Goal: Task Accomplishment & Management: Complete application form

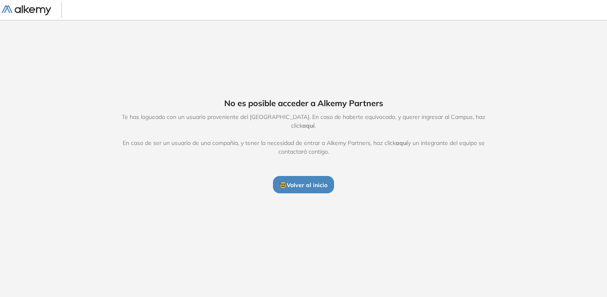
click at [315, 123] on span "aquí" at bounding box center [308, 125] width 12 height 7
click at [311, 181] on span "🤓 Volver al inicio" at bounding box center [304, 184] width 48 height 7
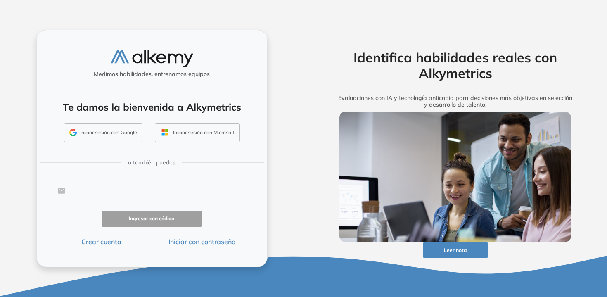
click at [103, 192] on input "text" at bounding box center [158, 191] width 187 height 16
type input "**********"
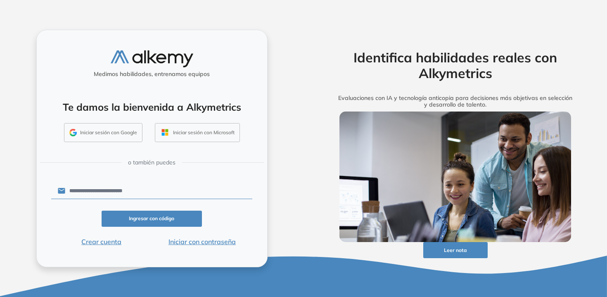
click at [166, 219] on button "Ingresar con código" at bounding box center [152, 219] width 101 height 16
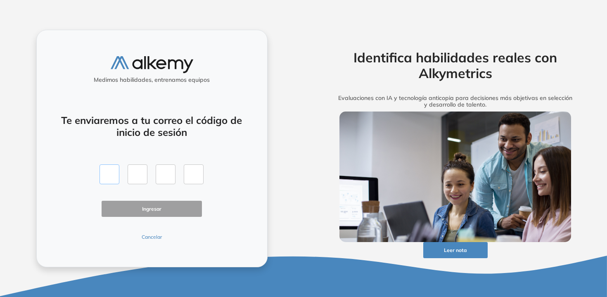
click at [114, 175] on input "text" at bounding box center [110, 174] width 20 height 20
type input "*"
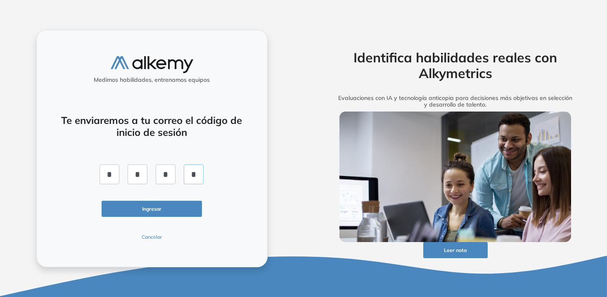
type input "*"
click at [133, 209] on button "Ingresar" at bounding box center [152, 209] width 101 height 16
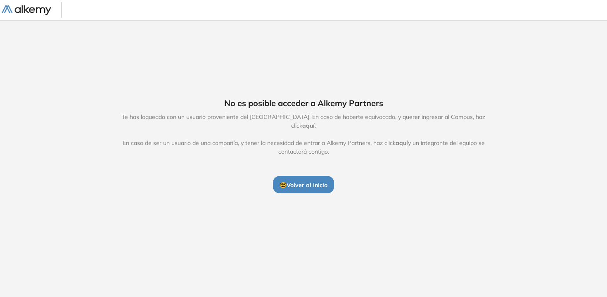
click at [403, 139] on span "aquí" at bounding box center [402, 142] width 12 height 7
click at [311, 176] on button "🤓 Volver al inicio" at bounding box center [303, 184] width 61 height 17
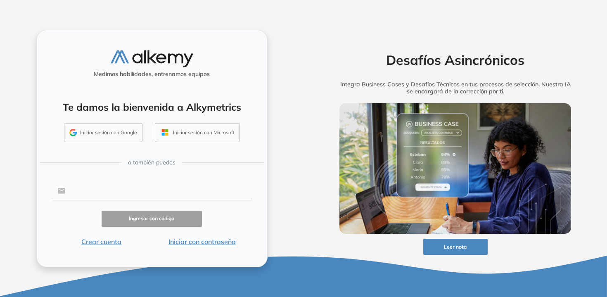
click at [87, 193] on input "text" at bounding box center [158, 191] width 187 height 16
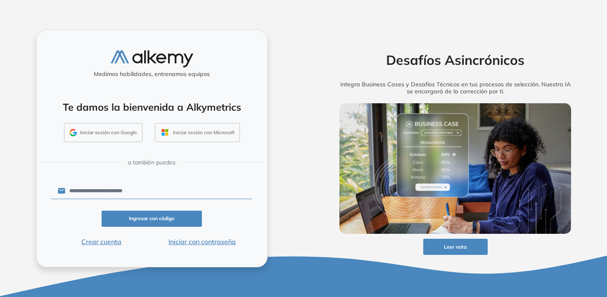
type input "**********"
click at [112, 241] on button "Crear cuenta" at bounding box center [101, 242] width 101 height 10
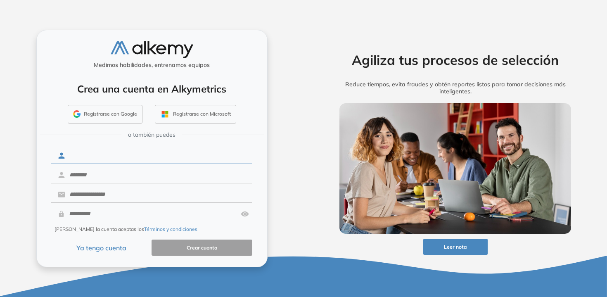
click at [137, 159] on input "text" at bounding box center [158, 156] width 187 height 16
type input "*******"
click at [96, 174] on input "text" at bounding box center [158, 175] width 187 height 16
type input "*****"
drag, startPoint x: 112, startPoint y: 199, endPoint x: 118, endPoint y: 198, distance: 5.9
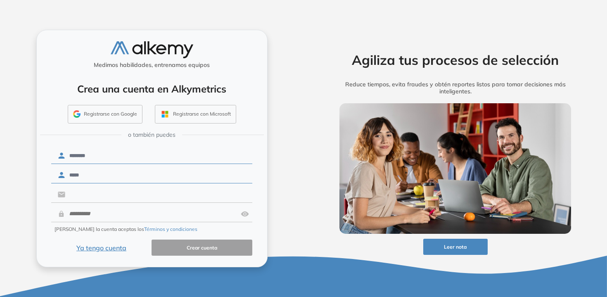
click at [112, 198] on input "text" at bounding box center [158, 195] width 187 height 16
click at [143, 197] on input "**********" at bounding box center [158, 195] width 187 height 16
type input "**********"
click at [126, 216] on input "text" at bounding box center [151, 214] width 173 height 16
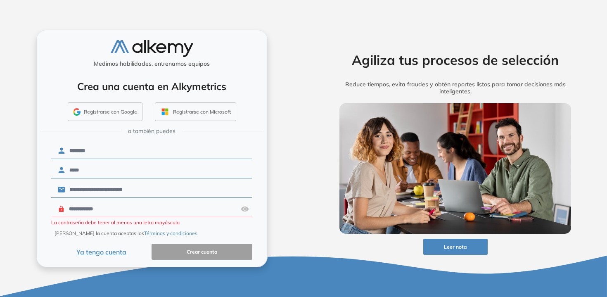
click at [71, 209] on input "**********" at bounding box center [151, 209] width 173 height 16
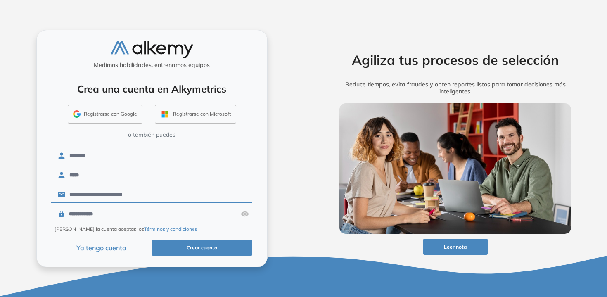
type input "**********"
click at [209, 247] on button "Crear cuenta" at bounding box center [202, 247] width 101 height 16
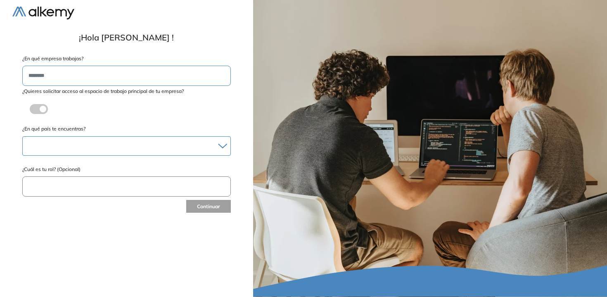
click at [84, 139] on div "[GEOGRAPHIC_DATA] [GEOGRAPHIC_DATA] [GEOGRAPHIC_DATA] [GEOGRAPHIC_DATA] [GEOGRA…" at bounding box center [126, 145] width 209 height 19
click at [45, 109] on label at bounding box center [39, 109] width 18 height 10
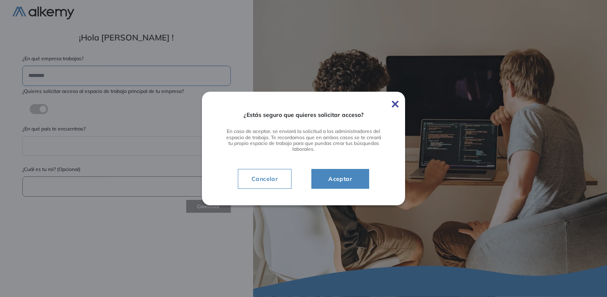
click at [351, 175] on span "Aceptar" at bounding box center [340, 179] width 37 height 10
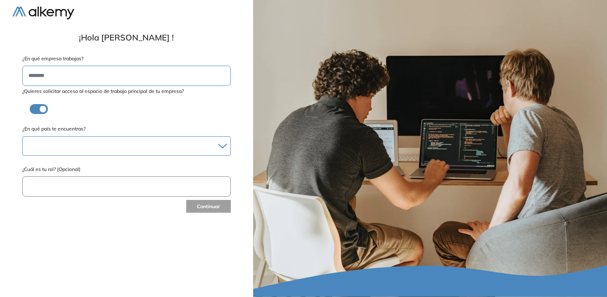
click at [85, 145] on div at bounding box center [127, 146] width 208 height 12
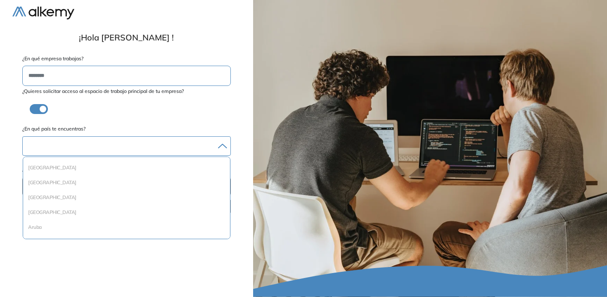
click at [135, 149] on div at bounding box center [127, 146] width 208 height 12
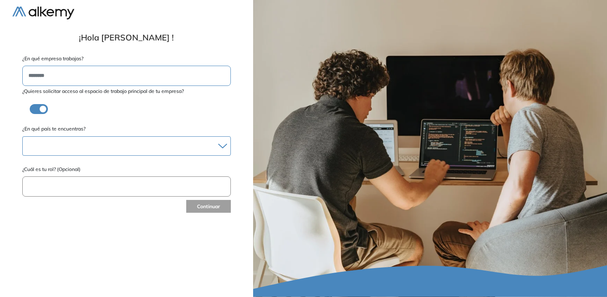
click at [145, 143] on div at bounding box center [127, 146] width 208 height 12
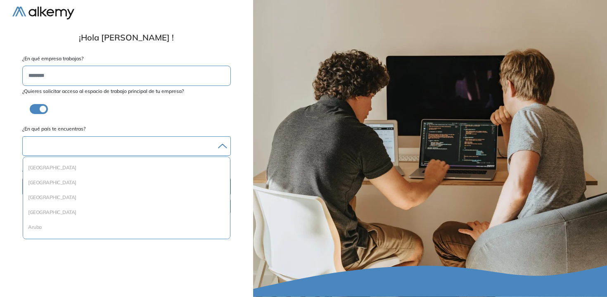
click at [163, 149] on div at bounding box center [127, 146] width 208 height 12
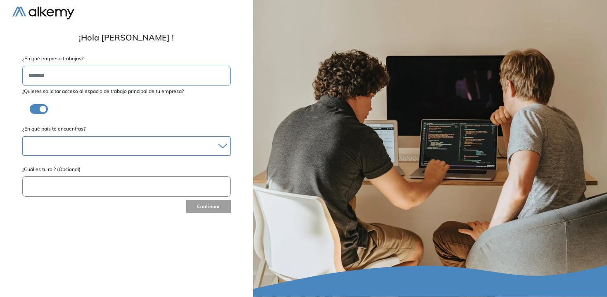
click at [163, 149] on div at bounding box center [127, 146] width 208 height 12
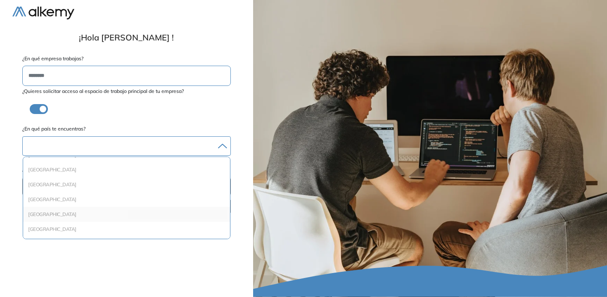
scroll to position [772, 0]
click at [51, 171] on li "México" at bounding box center [126, 168] width 200 height 8
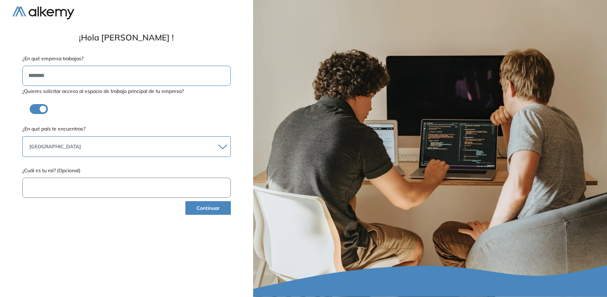
click at [87, 191] on input "text" at bounding box center [126, 188] width 209 height 20
type input "*"
click at [211, 211] on button "Continuar" at bounding box center [207, 208] width 45 height 14
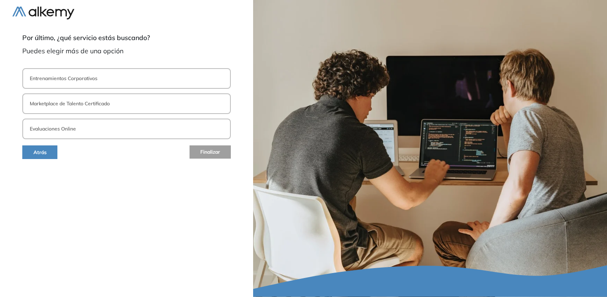
click at [80, 129] on button "Evaluaciones Online" at bounding box center [126, 128] width 209 height 21
click at [206, 154] on span "Finalizar" at bounding box center [210, 153] width 20 height 8
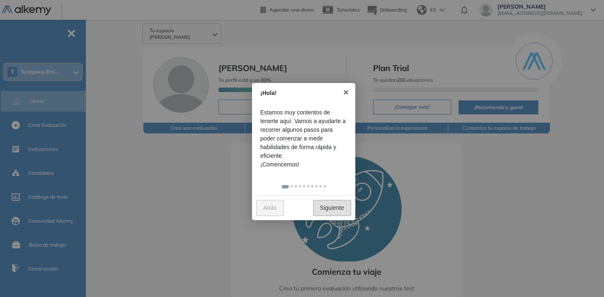
click at [339, 213] on link "Siguiente" at bounding box center [332, 208] width 38 height 16
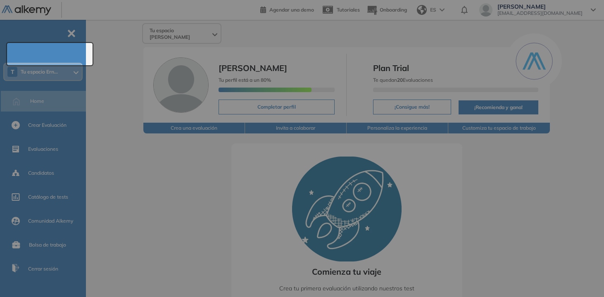
scroll to position [18, 0]
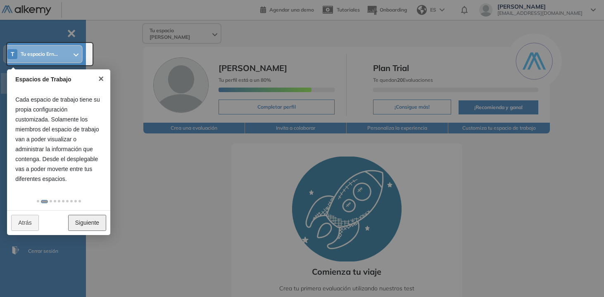
click at [81, 220] on link "Siguiente" at bounding box center [87, 223] width 38 height 16
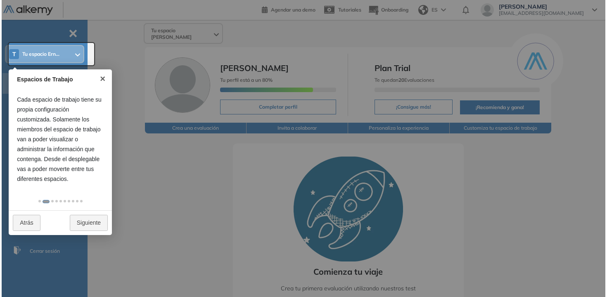
scroll to position [0, 0]
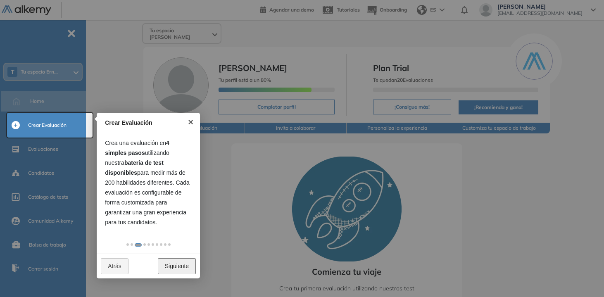
click at [171, 266] on link "Siguiente" at bounding box center [177, 266] width 38 height 16
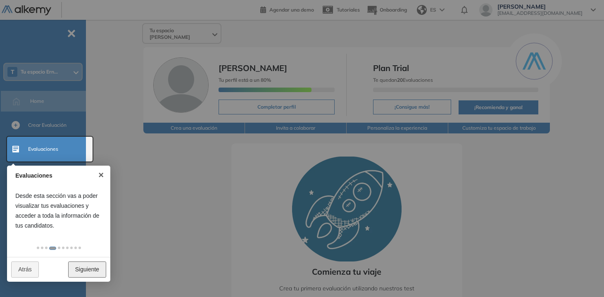
click at [87, 268] on link "Siguiente" at bounding box center [87, 269] width 38 height 16
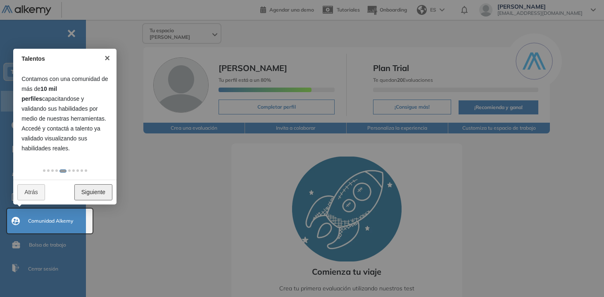
click at [81, 190] on link "Siguiente" at bounding box center [93, 192] width 38 height 16
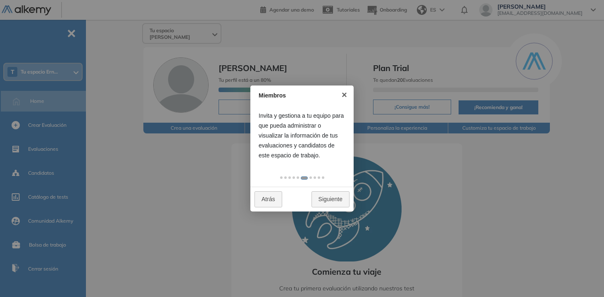
click at [48, 175] on div at bounding box center [302, 148] width 604 height 297
click at [45, 174] on div at bounding box center [302, 148] width 604 height 297
click at [338, 199] on link "Siguiente" at bounding box center [330, 199] width 38 height 16
click at [344, 95] on link "×" at bounding box center [344, 94] width 19 height 19
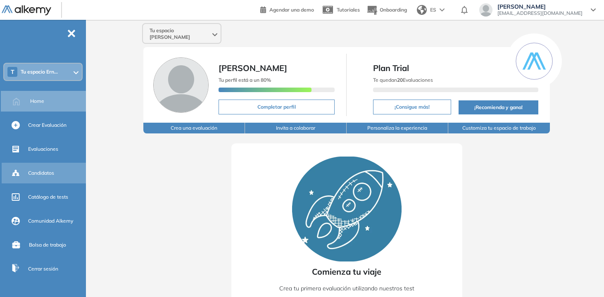
click at [42, 168] on div "Candidatos" at bounding box center [56, 173] width 56 height 14
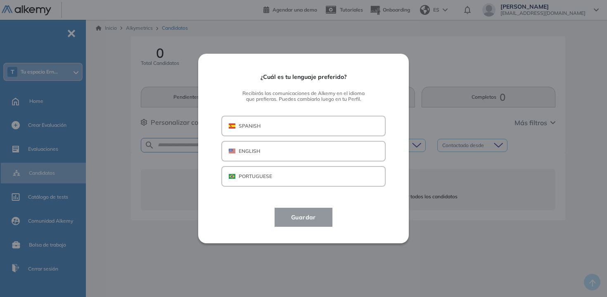
click at [276, 119] on button "SPANISH" at bounding box center [303, 126] width 164 height 21
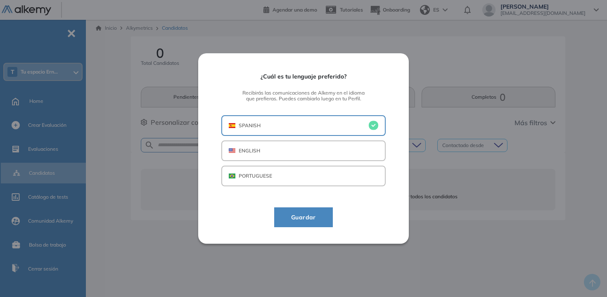
click at [305, 218] on span "Guardar" at bounding box center [303, 217] width 38 height 10
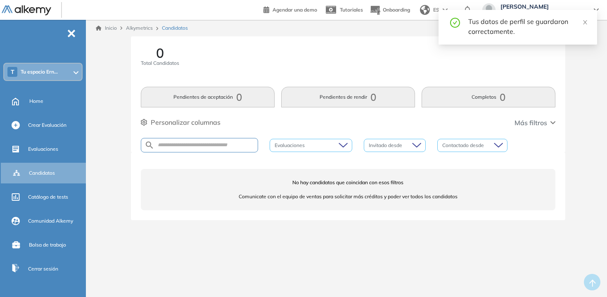
click at [349, 149] on div "Evaluaciones" at bounding box center [311, 145] width 83 height 13
click at [415, 144] on div "Invitado desde" at bounding box center [395, 145] width 62 height 13
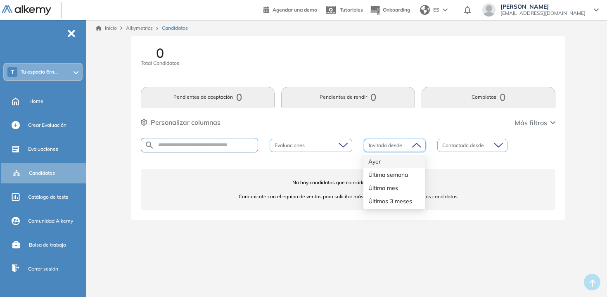
click at [498, 144] on div "Contactado desde" at bounding box center [472, 145] width 70 height 13
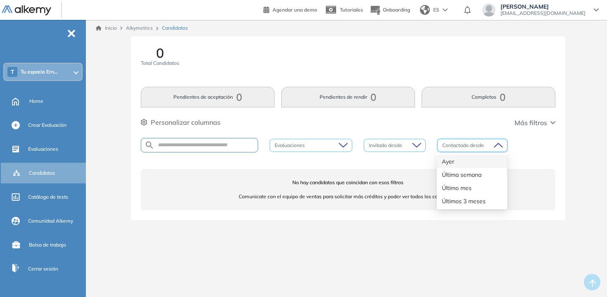
click at [228, 113] on div "0 Total Candidatos Pendientes de aceptación 0 Pendientes de rendir 0 Completos …" at bounding box center [348, 94] width 434 height 116
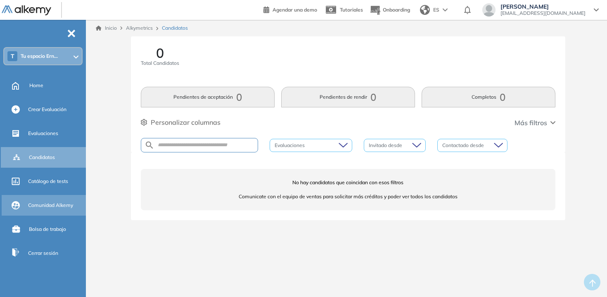
scroll to position [18, 0]
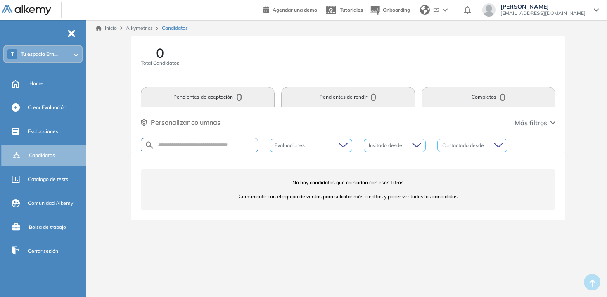
click at [41, 152] on span "Candidatos" at bounding box center [42, 155] width 26 height 7
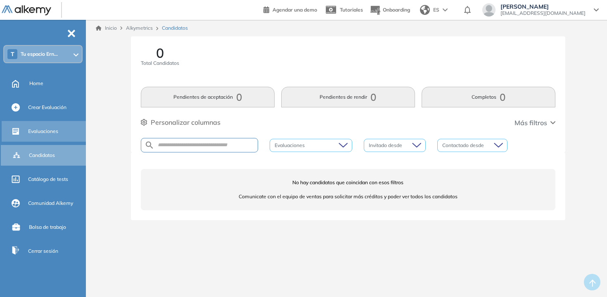
click at [44, 124] on div "Evaluaciones" at bounding box center [56, 131] width 56 height 14
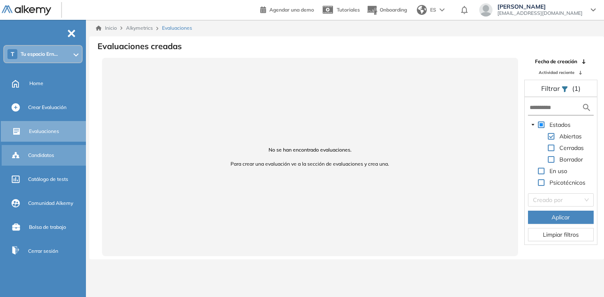
click at [42, 155] on span "Candidatos" at bounding box center [41, 155] width 26 height 7
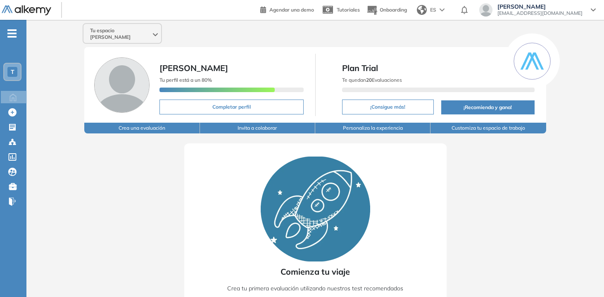
click at [159, 34] on div "Tu espacio [PERSON_NAME]" at bounding box center [122, 34] width 78 height 20
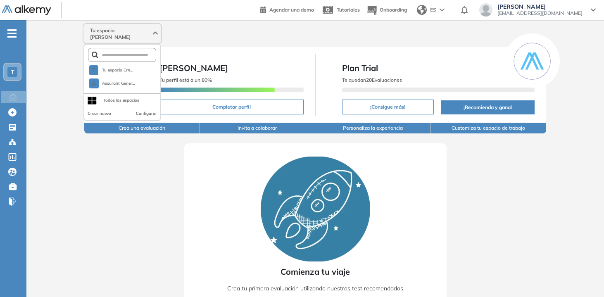
click at [159, 34] on div "Tu espacio [PERSON_NAME]" at bounding box center [122, 34] width 78 height 20
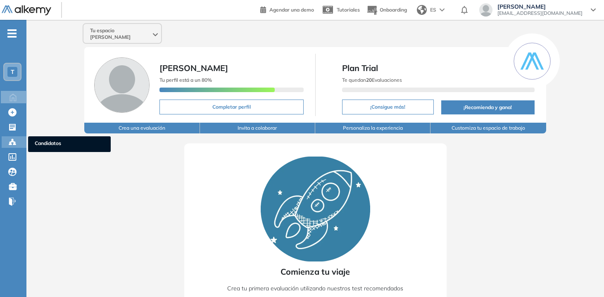
click at [15, 142] on circle at bounding box center [15, 143] width 2 height 2
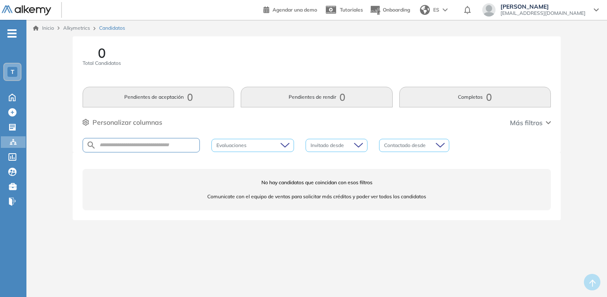
click at [141, 141] on div at bounding box center [141, 145] width 117 height 14
click at [141, 147] on input "text" at bounding box center [147, 145] width 103 height 6
type input "*******"
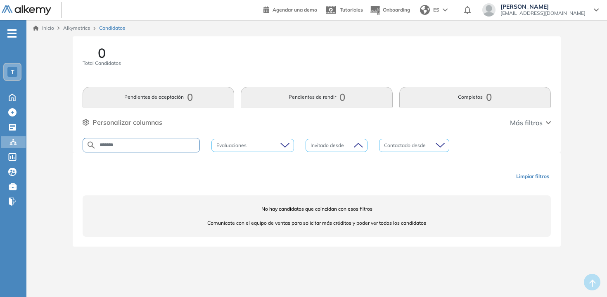
click at [354, 144] on input "search" at bounding box center [333, 145] width 46 height 12
click at [440, 140] on div "Contactado desde" at bounding box center [414, 145] width 70 height 13
click at [442, 140] on div "Contactado desde" at bounding box center [414, 145] width 70 height 13
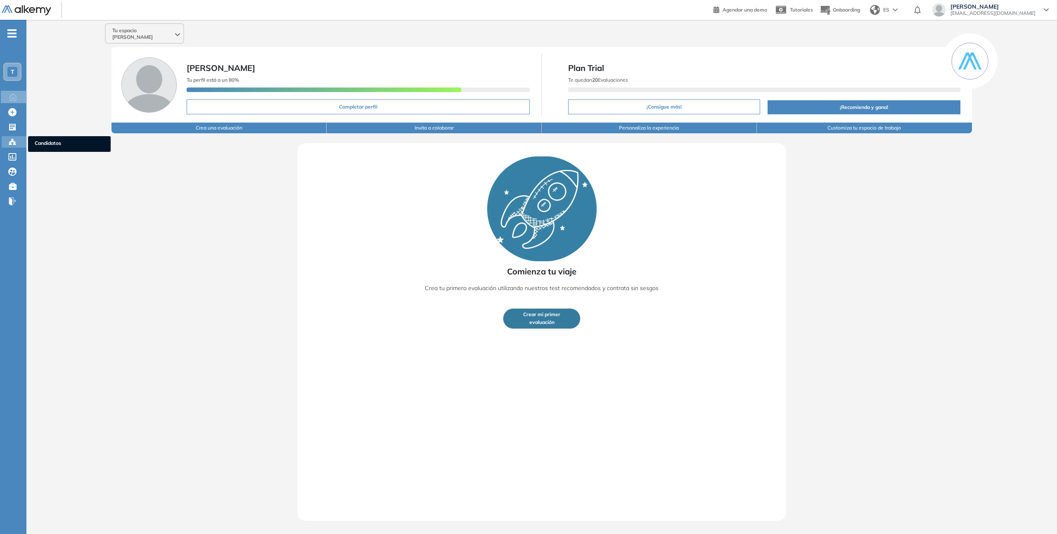
click at [13, 141] on icon at bounding box center [12, 142] width 2 height 2
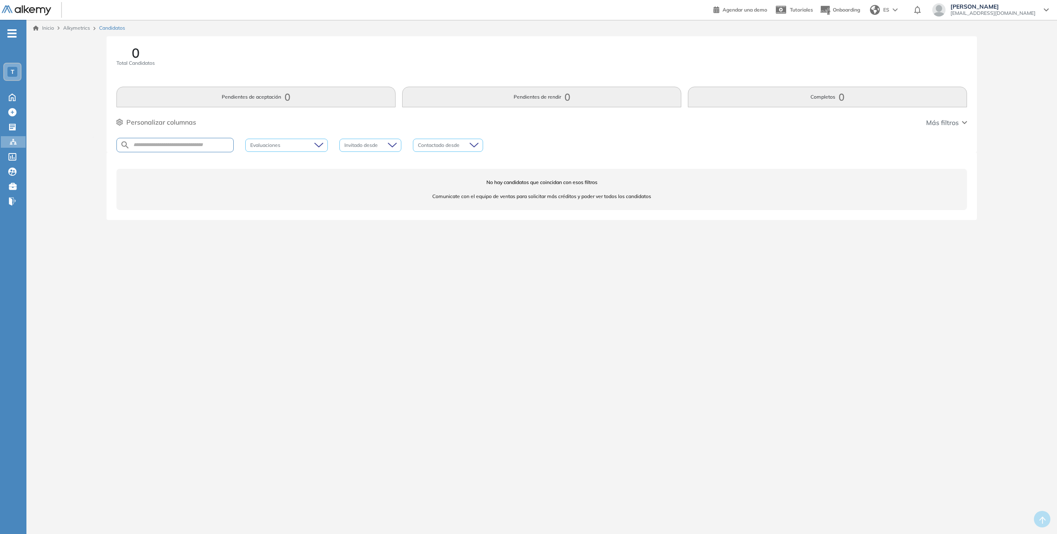
click at [180, 151] on div at bounding box center [174, 145] width 117 height 14
click at [180, 149] on div at bounding box center [174, 145] width 117 height 14
click at [180, 148] on div at bounding box center [174, 145] width 117 height 14
click at [181, 147] on input "text" at bounding box center [181, 145] width 103 height 6
type input "*******"
